Goal: Find specific page/section: Find specific page/section

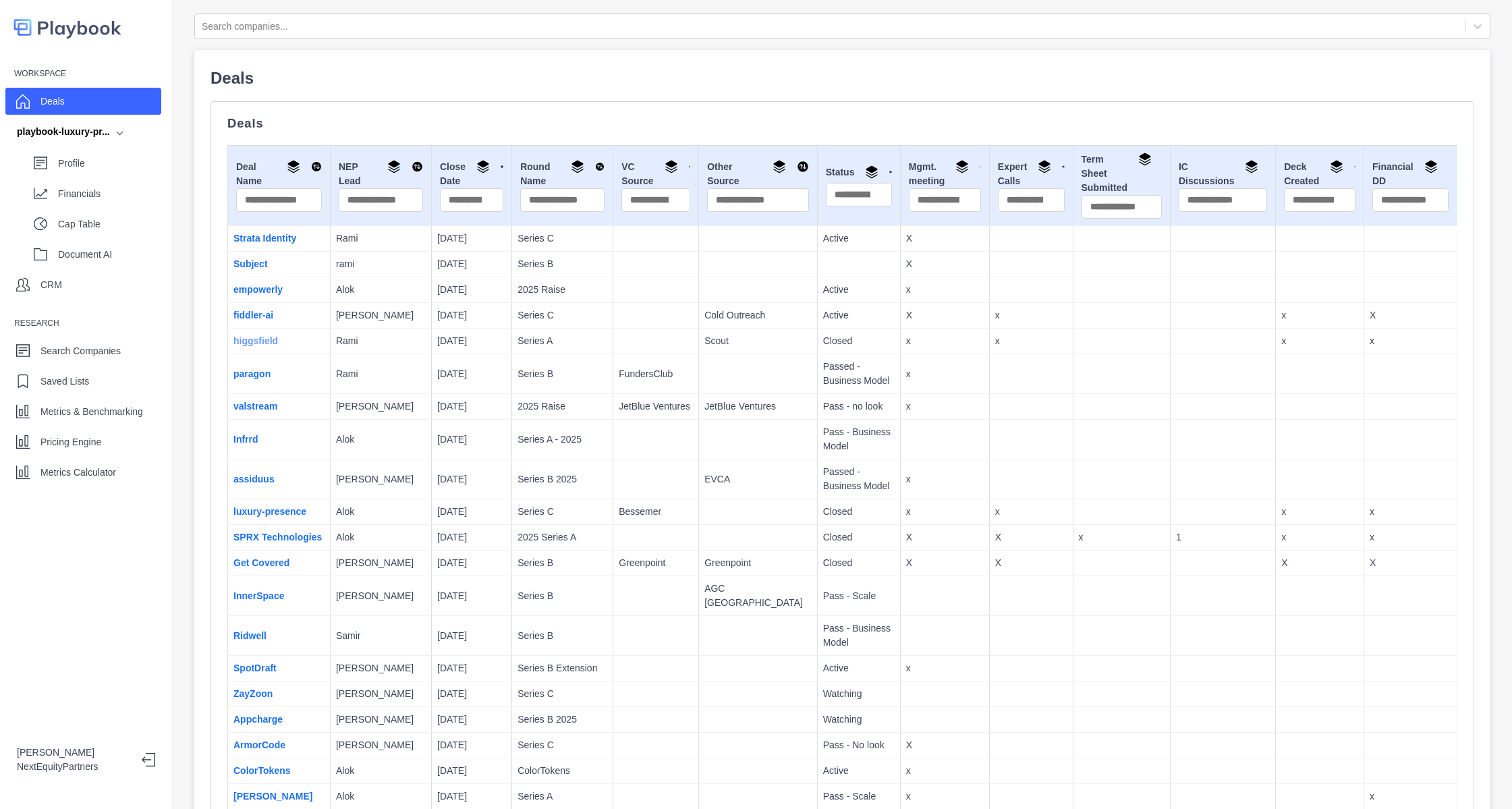
click at [263, 338] on link "higgsfield" at bounding box center [255, 340] width 45 height 11
